Goal: Obtain resource: Obtain resource

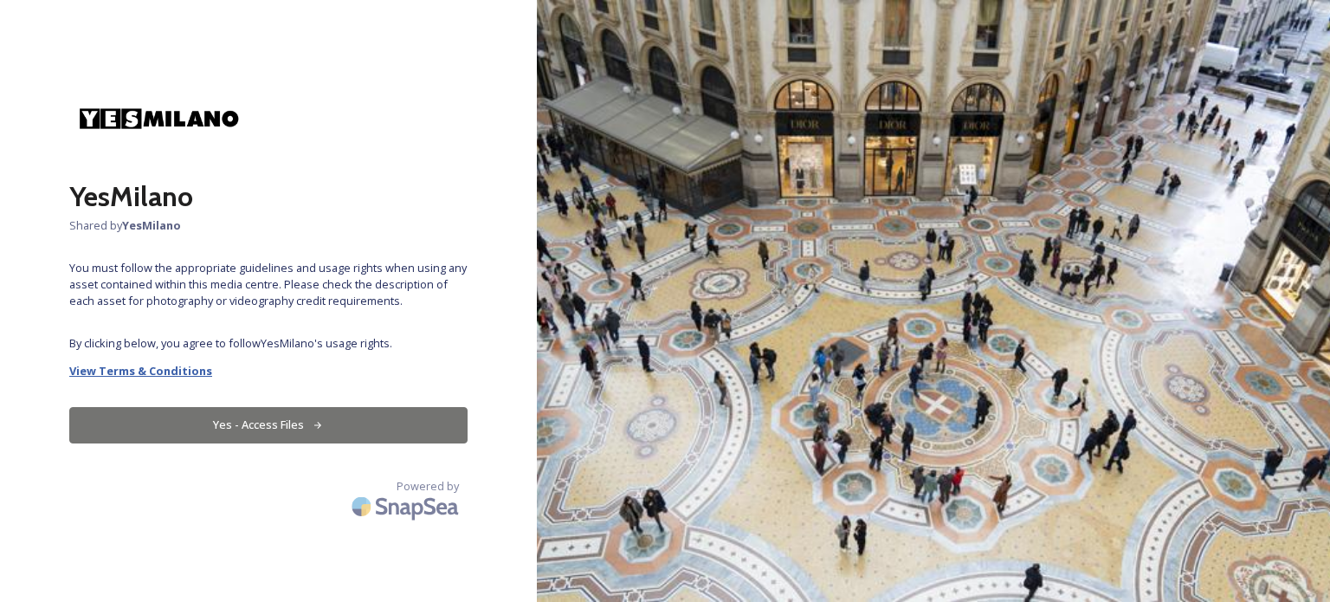
click at [158, 370] on strong "View Terms & Conditions" at bounding box center [140, 371] width 143 height 16
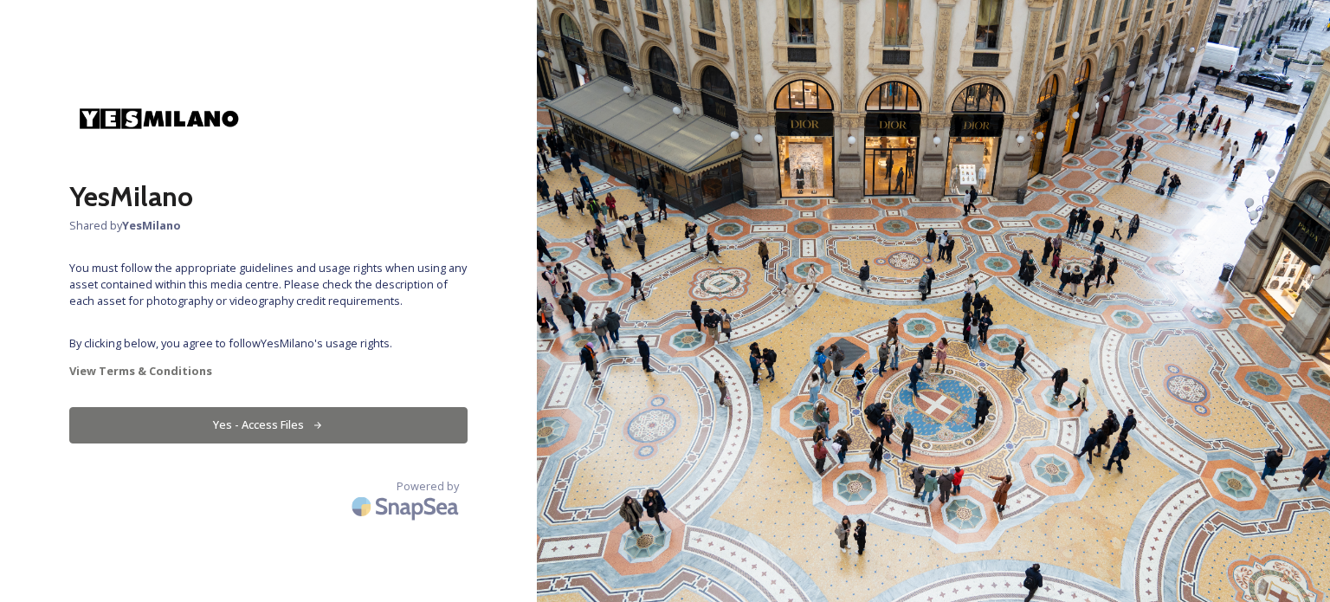
click at [332, 439] on button "Yes - Access Files" at bounding box center [268, 424] width 398 height 35
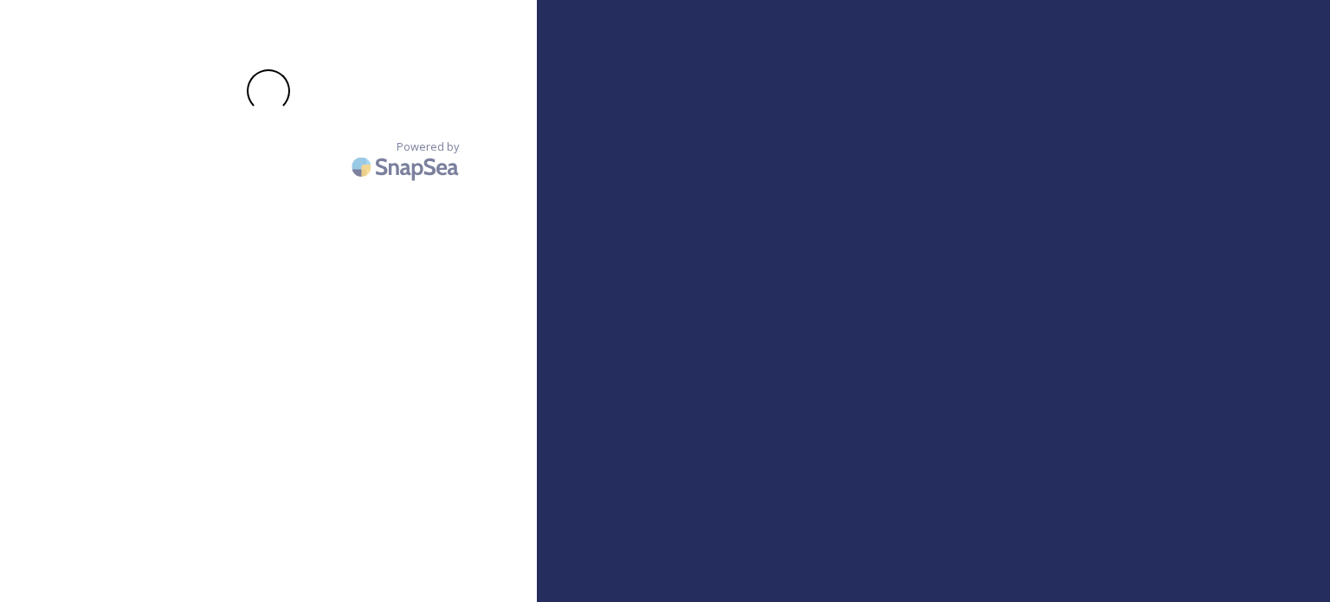
drag, startPoint x: 301, startPoint y: 402, endPoint x: 177, endPoint y: 312, distance: 153.8
click at [177, 312] on div "Powered by" at bounding box center [268, 300] width 537 height 463
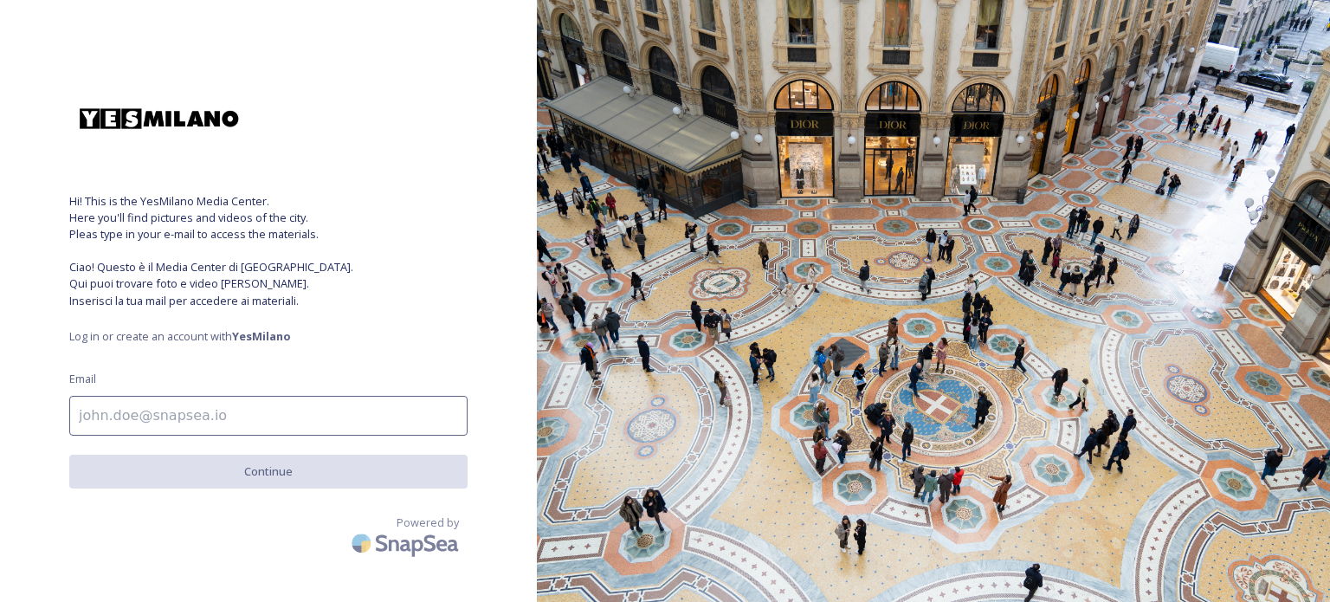
click at [149, 411] on input at bounding box center [268, 416] width 398 height 40
type input "S"
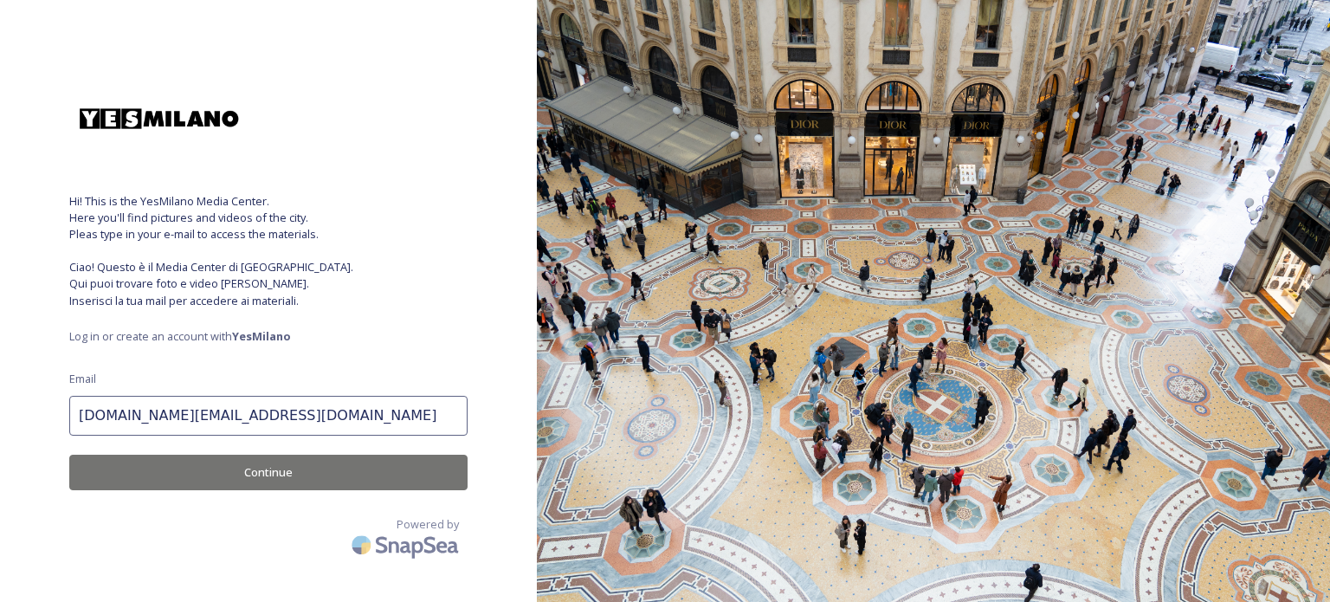
type input "[DOMAIN_NAME][EMAIL_ADDRESS][DOMAIN_NAME]"
click at [161, 477] on button "Continue" at bounding box center [268, 472] width 398 height 35
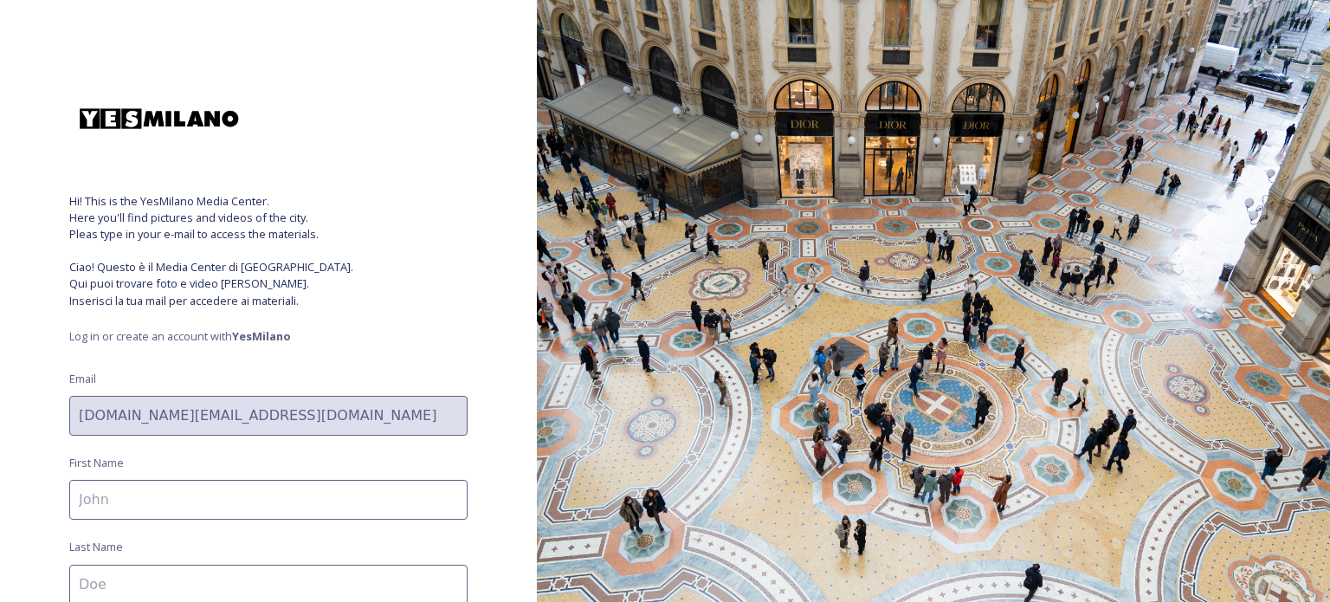
click at [155, 497] on input at bounding box center [268, 500] width 398 height 40
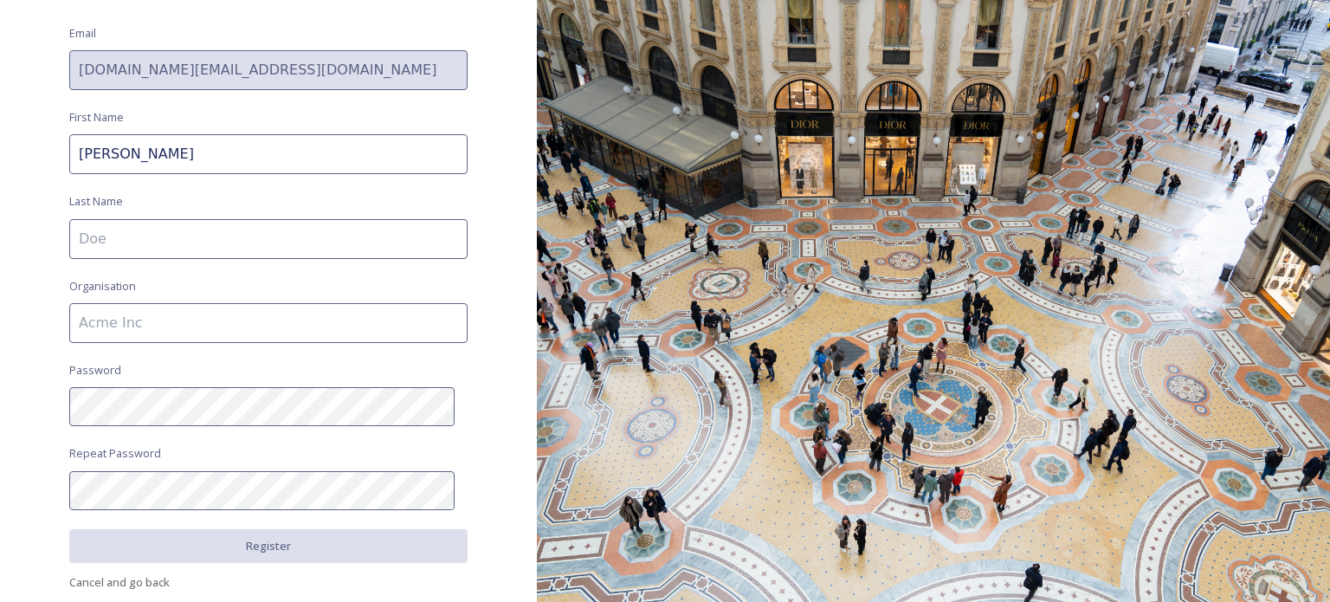
scroll to position [346, 0]
type input "[PERSON_NAME]"
click at [100, 240] on input at bounding box center [268, 238] width 398 height 40
type input "Garau"
click at [149, 313] on input at bounding box center [268, 322] width 398 height 40
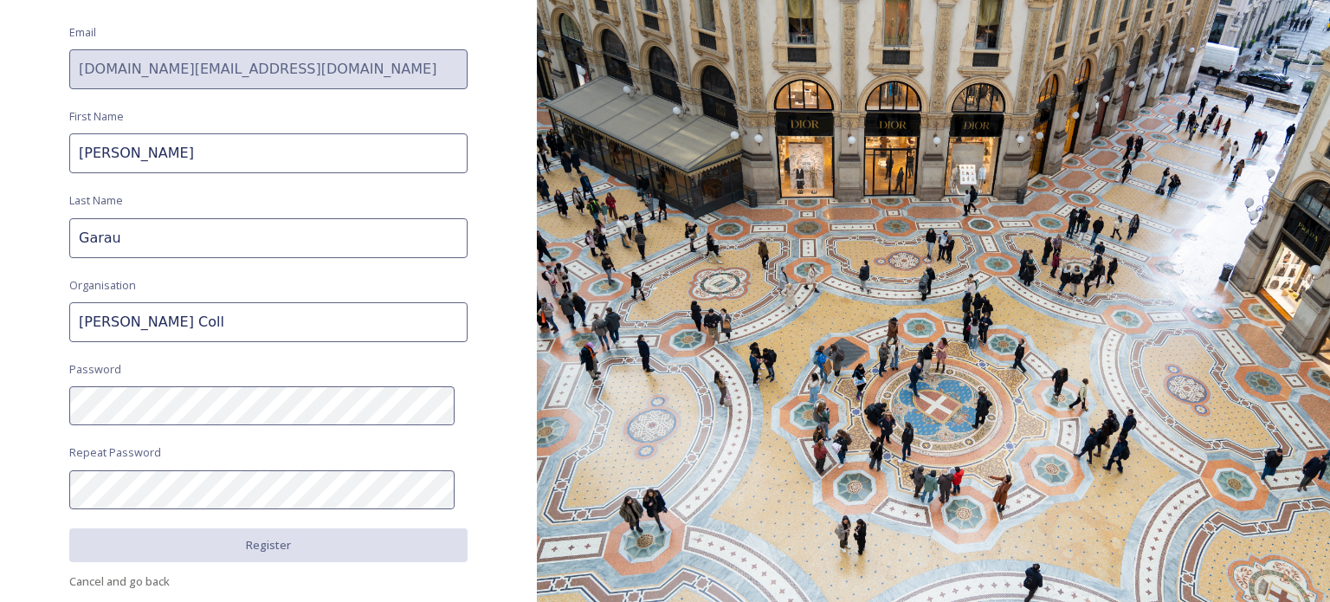
type input "Antica Barbieria Colla"
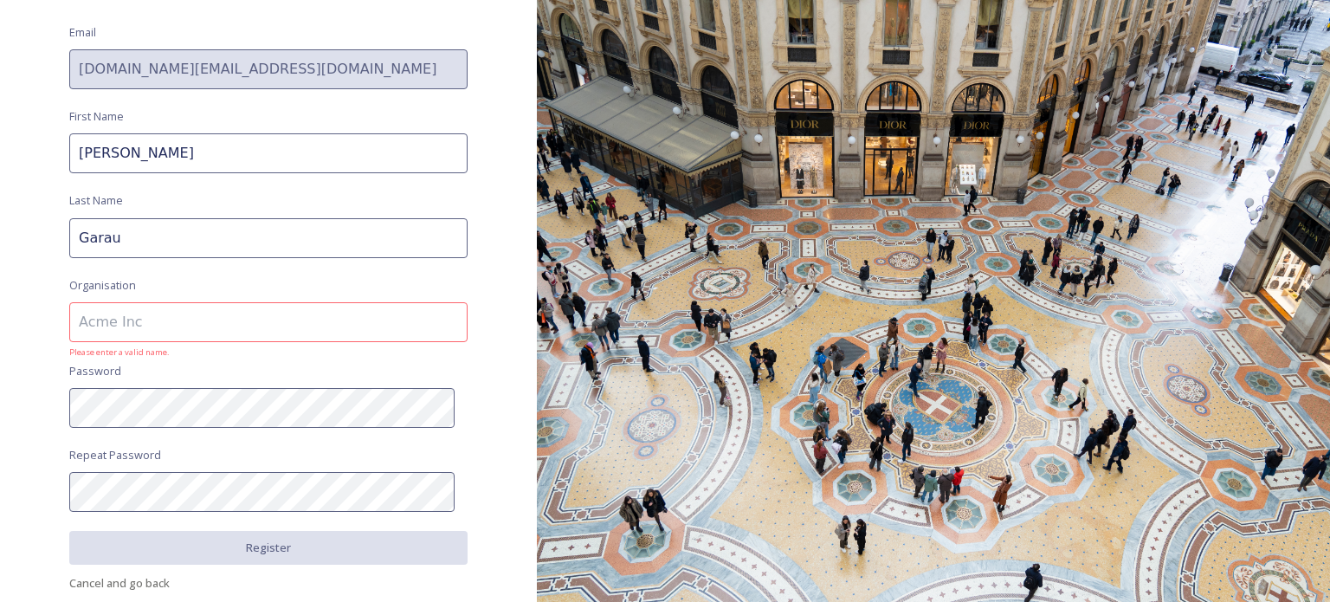
click at [158, 442] on div "Hi! This is the YesMilano Media Center. Here you'll find pictures and videos of…" at bounding box center [268, 301] width 537 height 602
click at [145, 322] on input at bounding box center [268, 322] width 398 height 40
paste input "A"
click at [143, 323] on input at bounding box center [268, 322] width 398 height 40
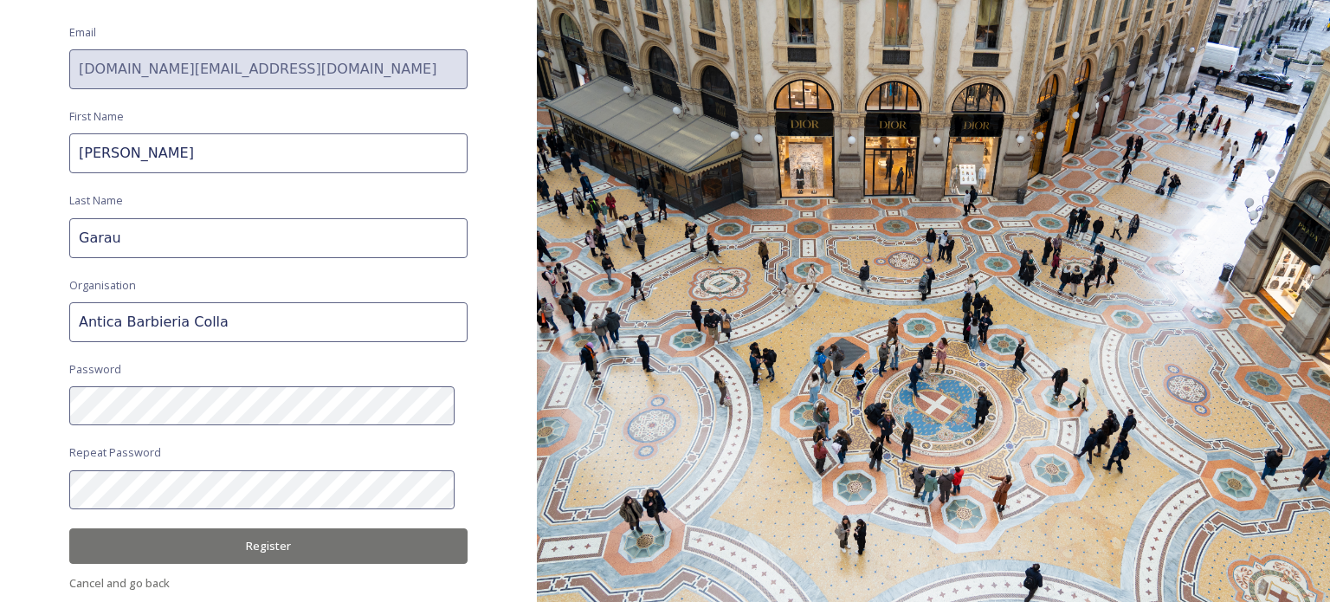
click at [152, 325] on input "Antica Barbieria Colla" at bounding box center [268, 322] width 398 height 40
type input "Antica Barbieria Colla"
click at [261, 551] on button "Register" at bounding box center [268, 545] width 398 height 35
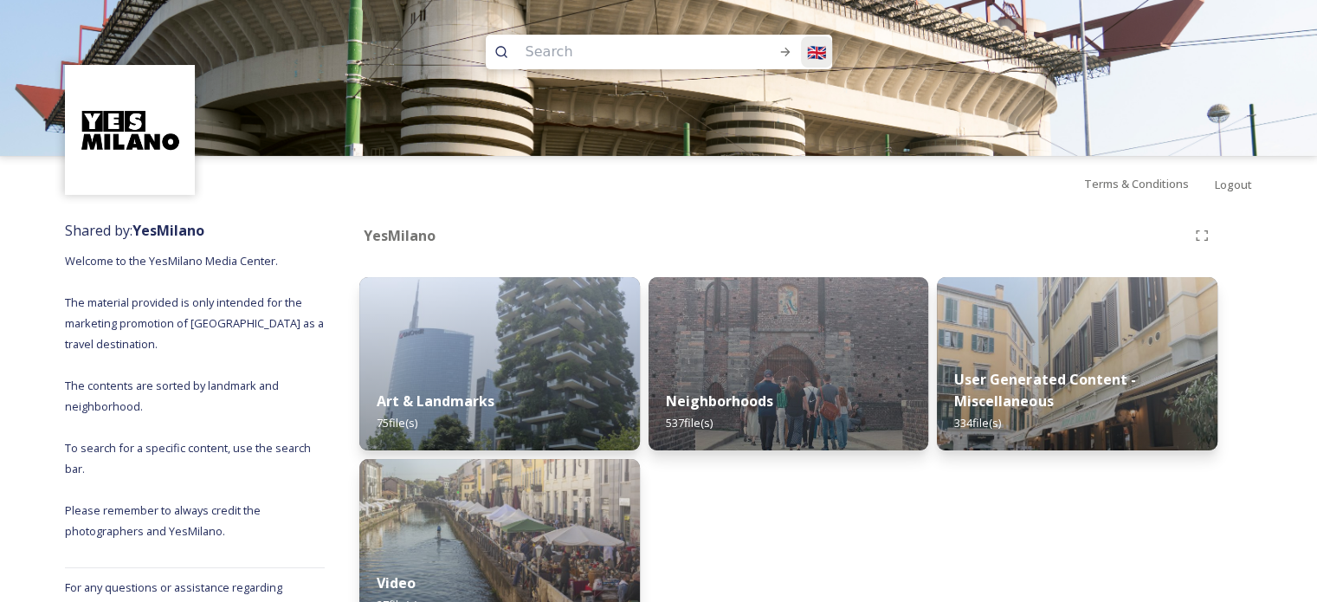
click at [807, 50] on div "🇬🇧" at bounding box center [816, 51] width 31 height 31
click at [813, 79] on div "🇮🇹" at bounding box center [813, 92] width 35 height 38
click at [669, 56] on input at bounding box center [628, 52] width 222 height 38
type input "old milan"
click at [810, 49] on div "🇮🇹" at bounding box center [816, 51] width 31 height 31
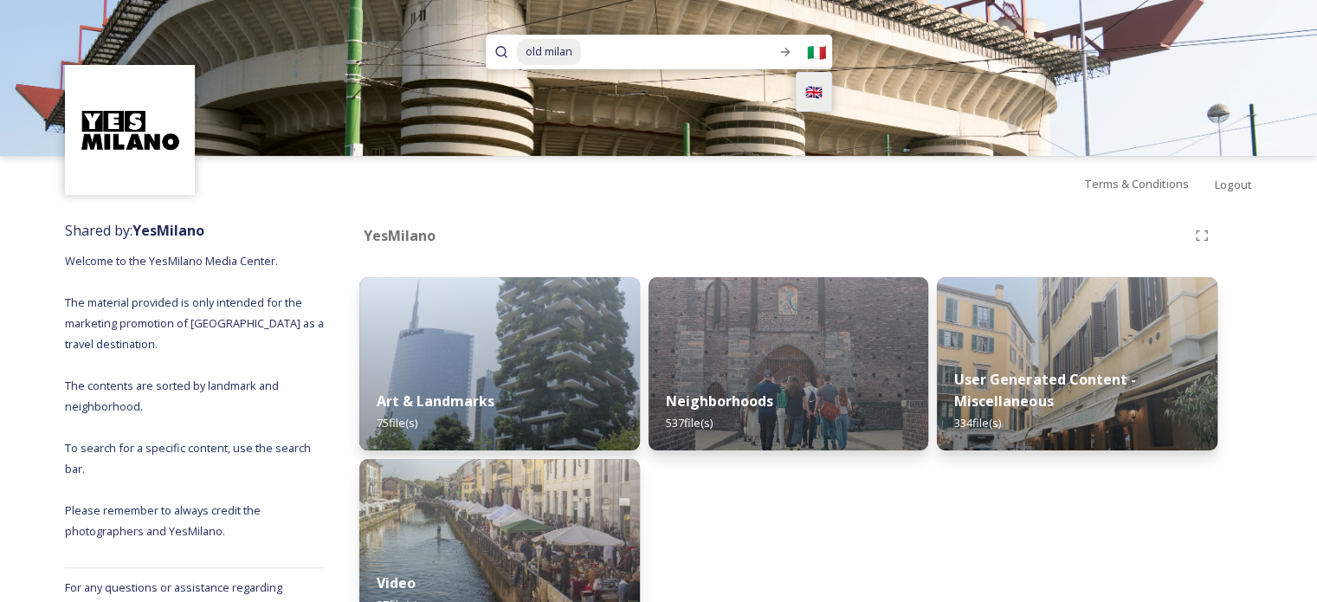
click at [822, 82] on span "🇬🇧" at bounding box center [813, 91] width 17 height 21
click at [787, 48] on icon at bounding box center [785, 52] width 14 height 14
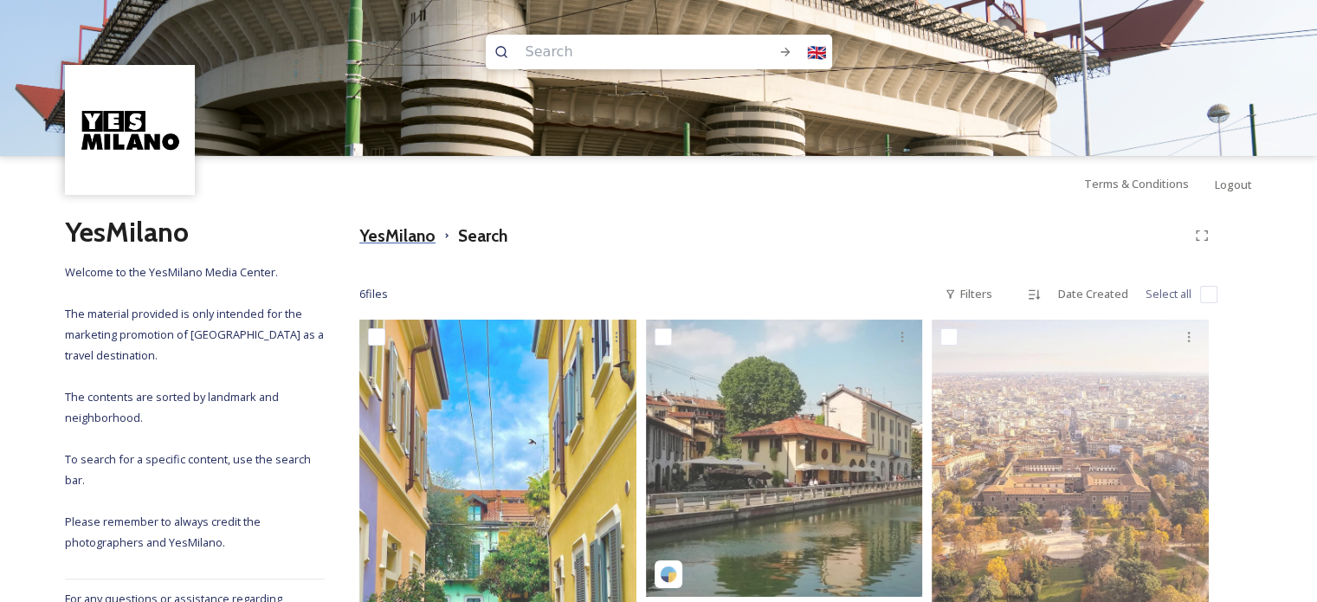
click at [404, 235] on h3 "YesMilano" at bounding box center [397, 235] width 76 height 25
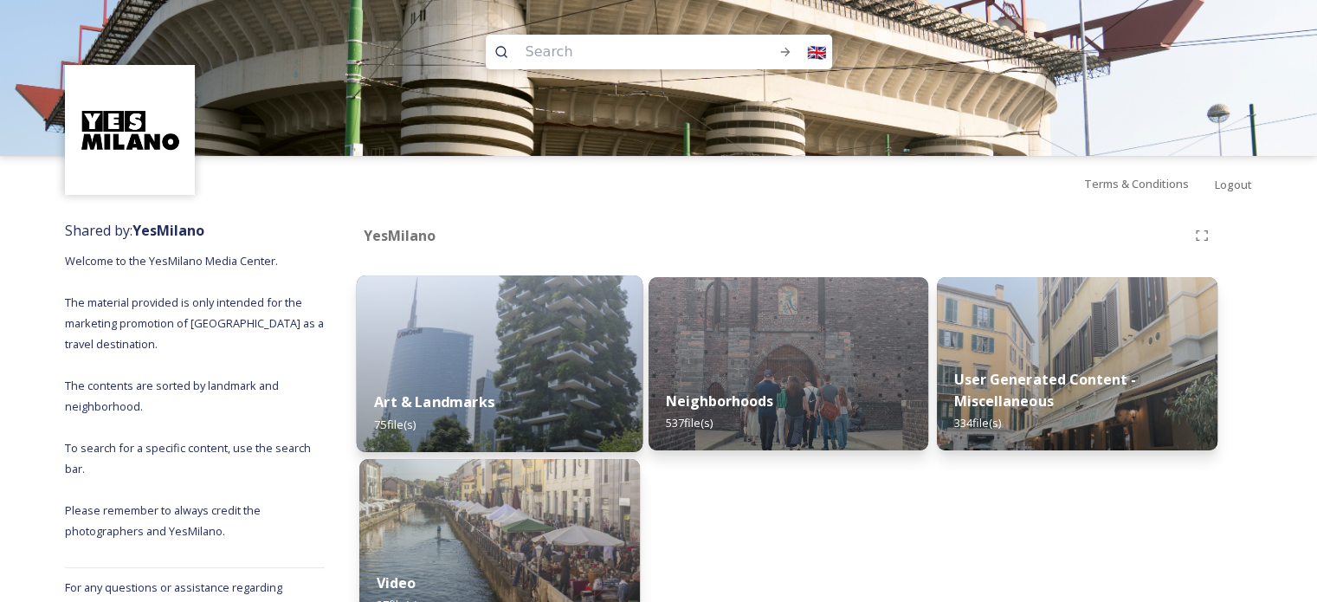
click at [554, 340] on img at bounding box center [500, 363] width 286 height 177
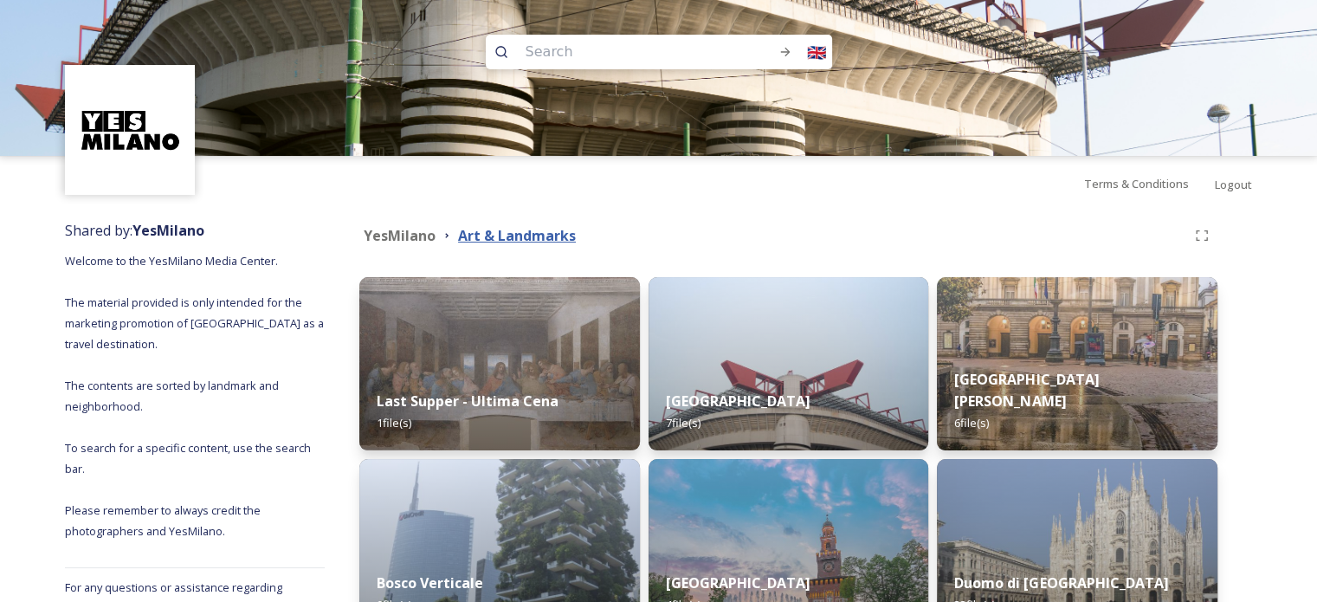
click at [516, 242] on strong "Art & Landmarks" at bounding box center [517, 235] width 118 height 19
click at [428, 235] on strong "YesMilano" at bounding box center [400, 235] width 72 height 19
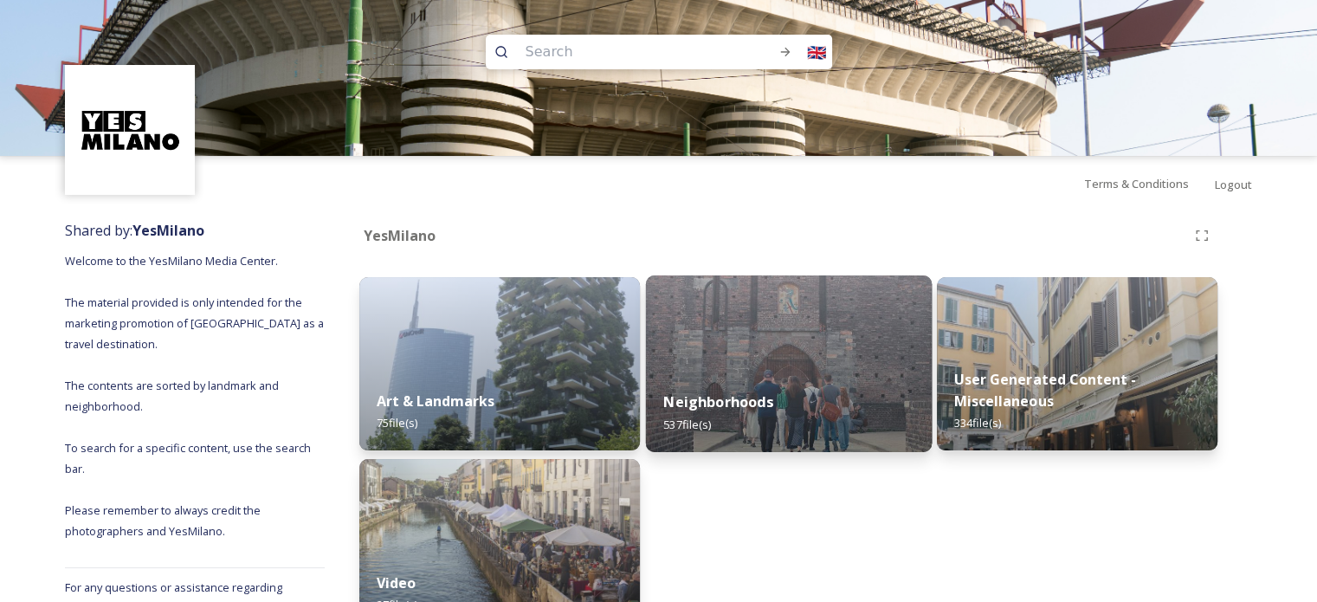
click at [842, 313] on img at bounding box center [788, 363] width 286 height 177
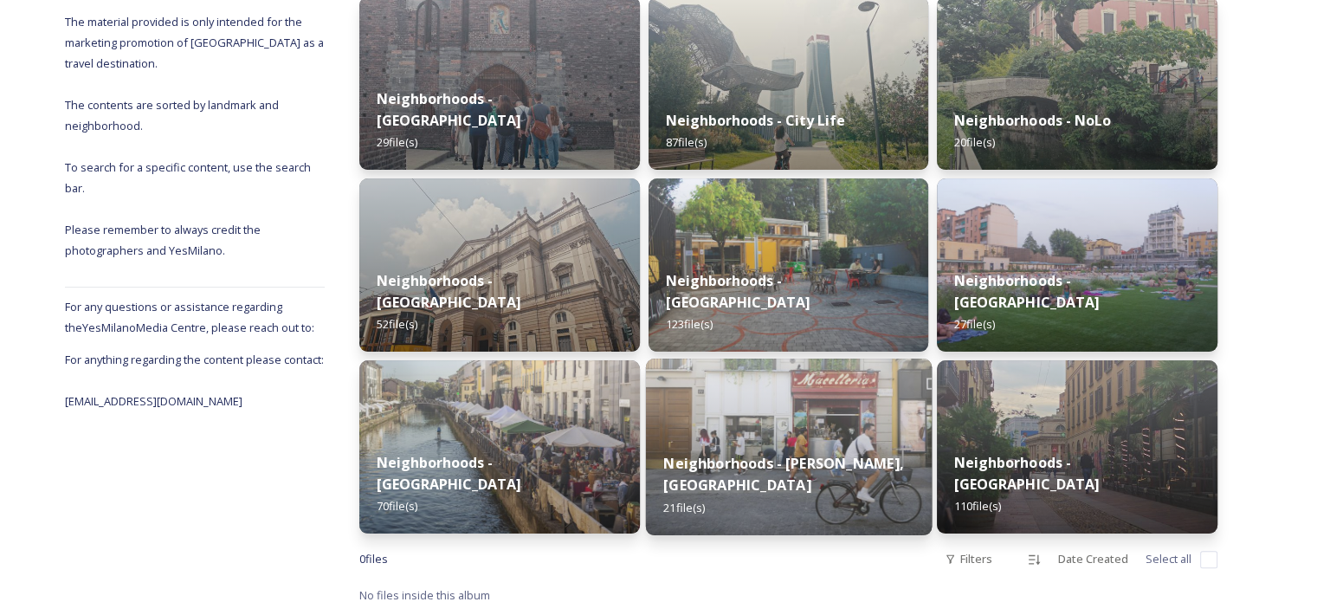
scroll to position [293, 0]
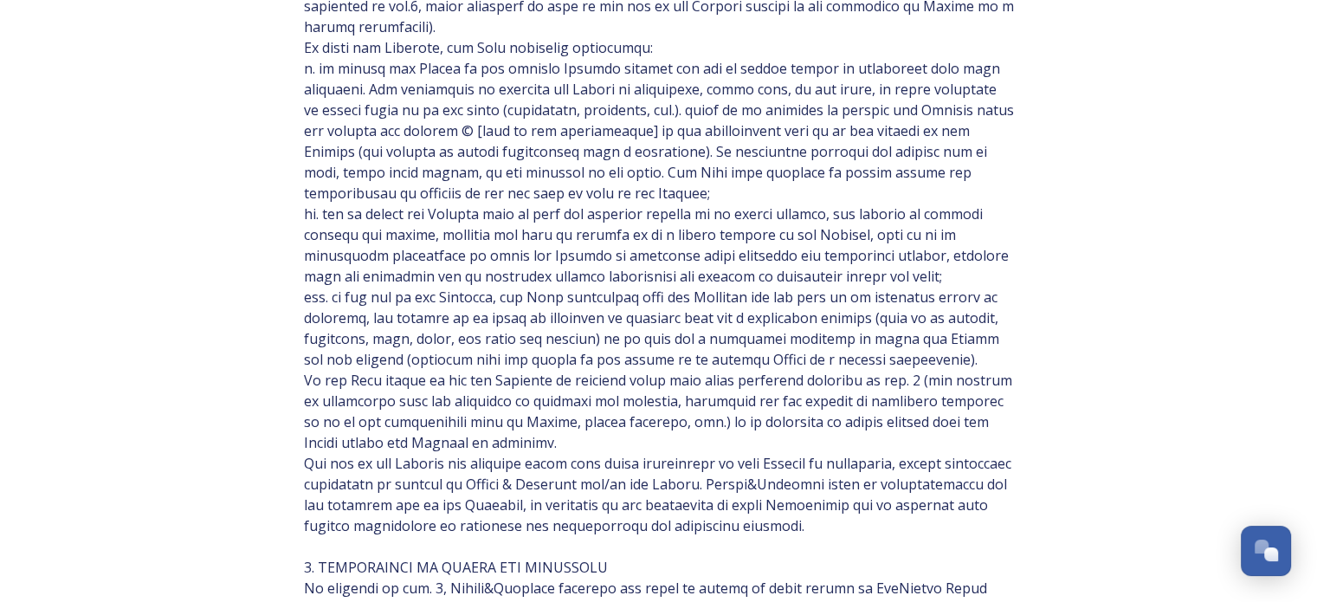
scroll to position [1299, 0]
